Goal: Transaction & Acquisition: Purchase product/service

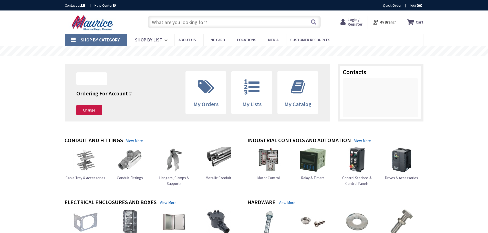
type input "Knottwood [PERSON_NAME], MD 21012, [GEOGRAPHIC_DATA]"
click at [172, 19] on input "text" at bounding box center [234, 22] width 173 height 13
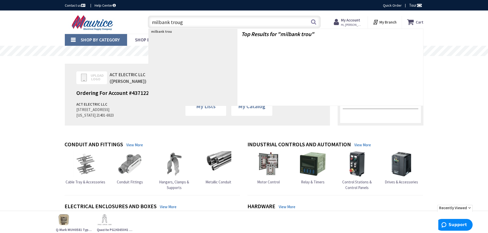
type input "milbank trough"
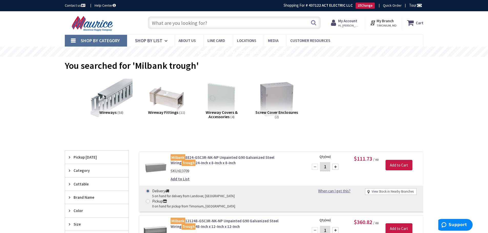
click at [168, 28] on input "text" at bounding box center [234, 22] width 173 height 13
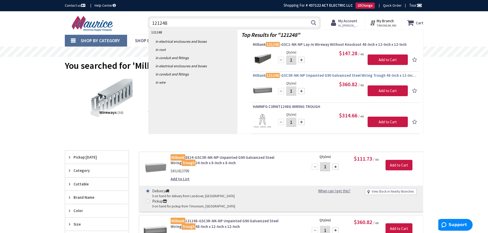
type input "121248"
click at [320, 77] on span "Milbank 121248 -GSC3R-NK-NP Unpainted G90 Galvanized Steel Wiring Trough 48-Inc…" at bounding box center [335, 75] width 165 height 5
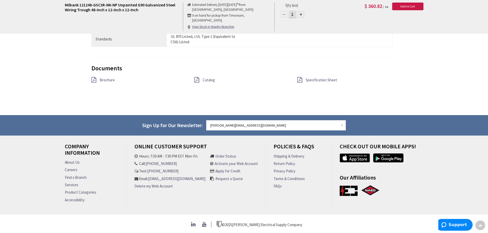
scroll to position [413, 0]
